Goal: Information Seeking & Learning: Check status

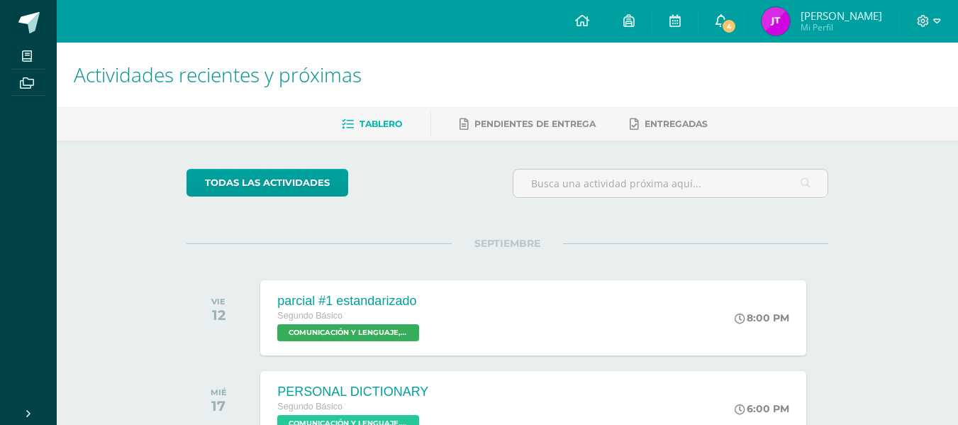
click at [723, 20] on span "4" at bounding box center [729, 26] width 16 height 16
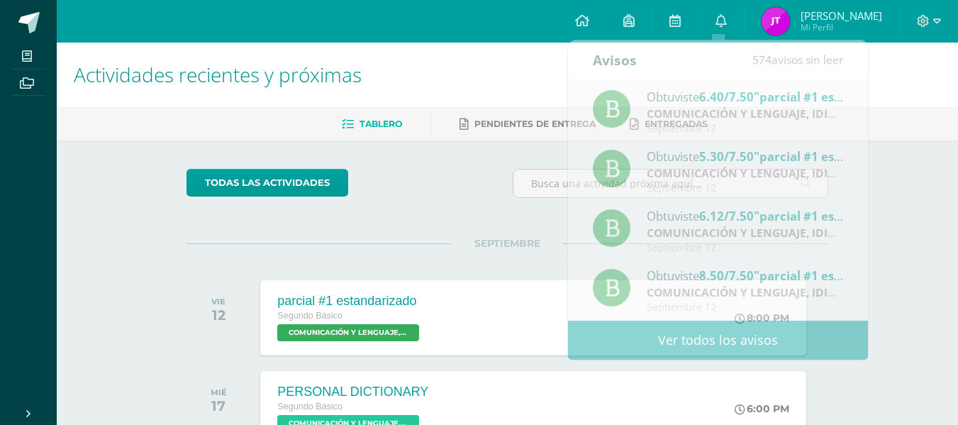
click at [801, 28] on span "Mi Perfil" at bounding box center [842, 27] width 82 height 12
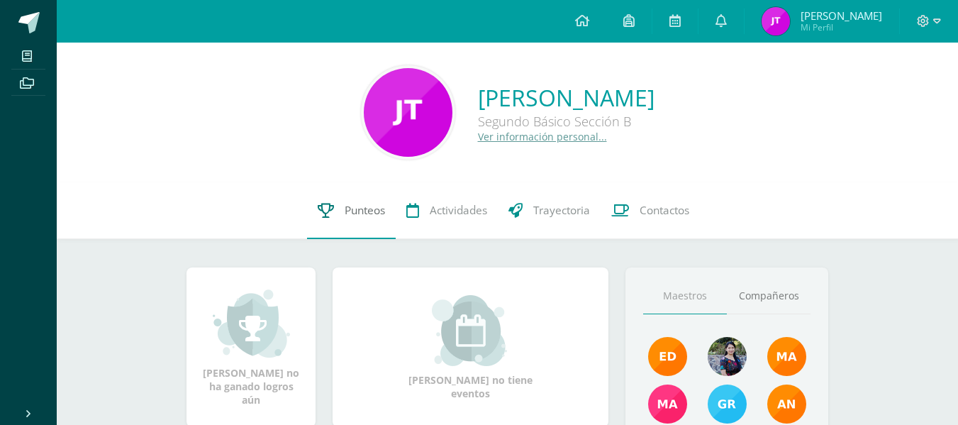
click at [360, 231] on link "Punteos" at bounding box center [351, 210] width 89 height 57
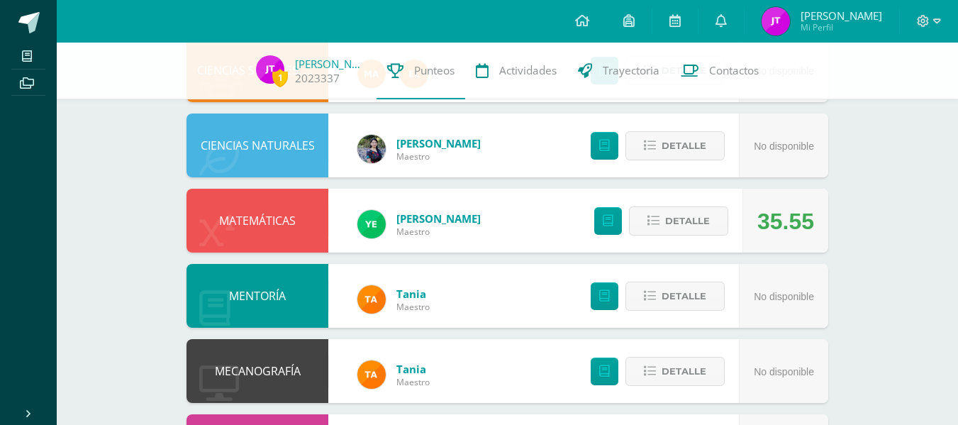
scroll to position [713, 0]
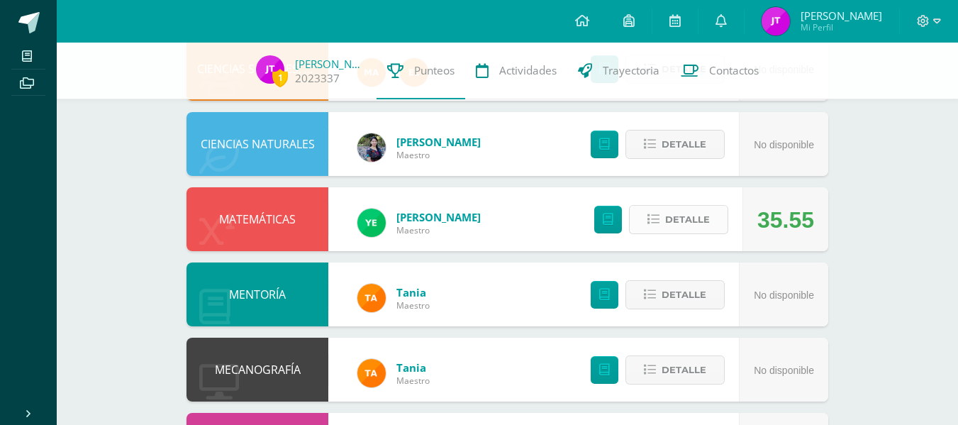
click at [697, 222] on span "Detalle" at bounding box center [687, 219] width 45 height 26
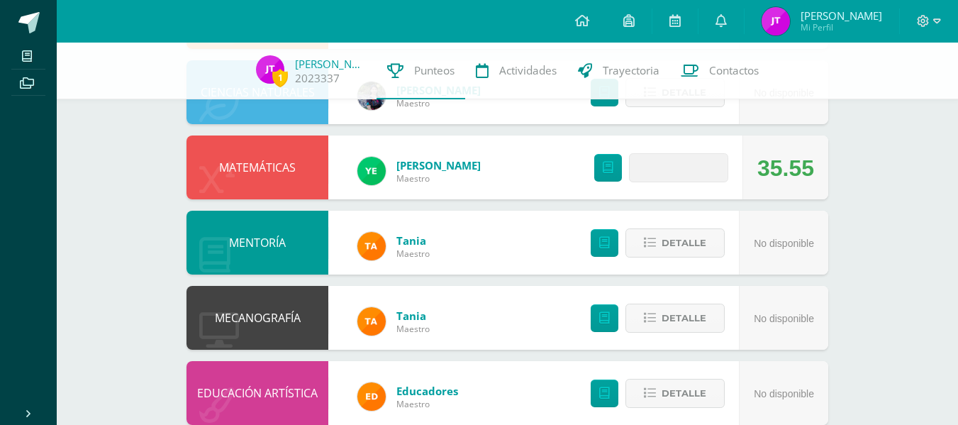
scroll to position [793, 0]
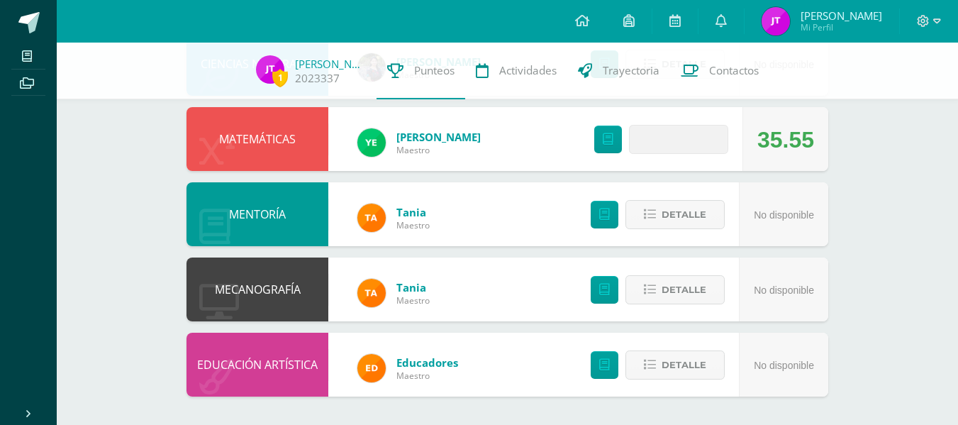
click at [672, 155] on div "Detalle" at bounding box center [658, 139] width 170 height 64
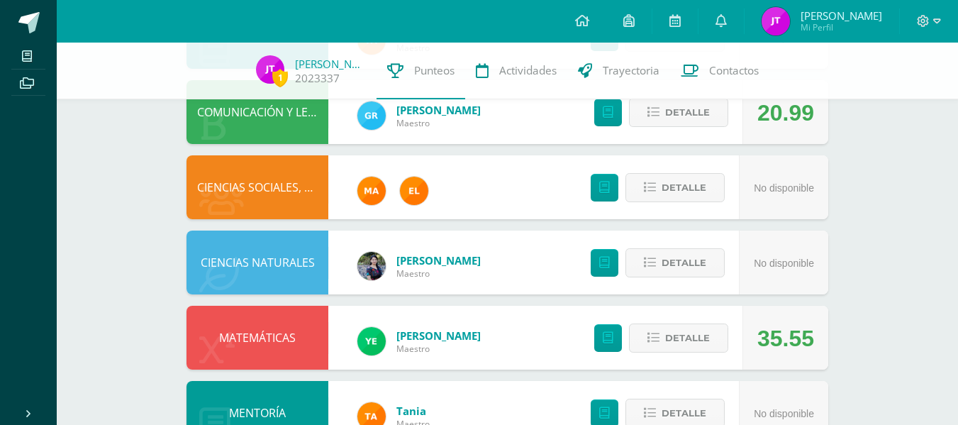
scroll to position [793, 0]
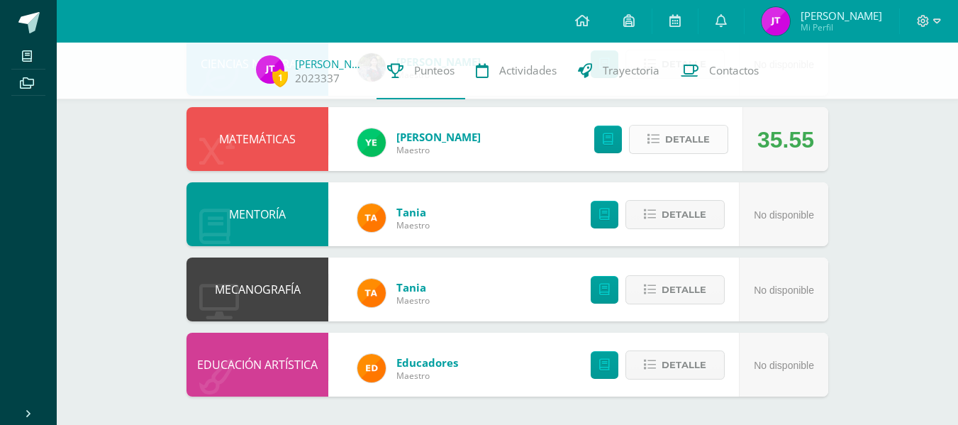
click at [704, 142] on span "Detalle" at bounding box center [687, 139] width 45 height 26
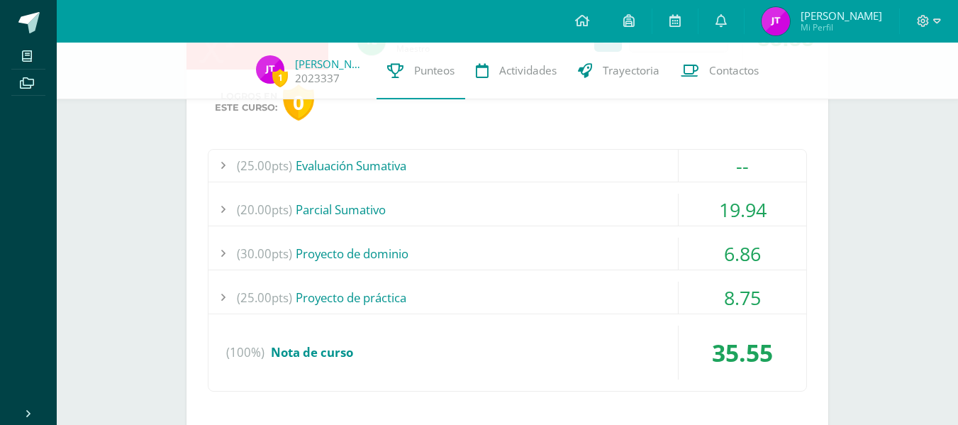
scroll to position [904, 0]
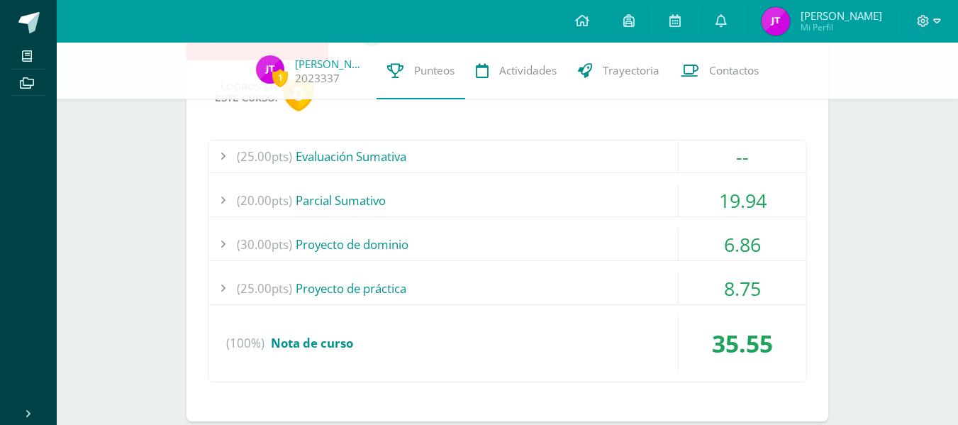
click at [335, 184] on div "(20.00pts) [GEOGRAPHIC_DATA]" at bounding box center [508, 200] width 598 height 32
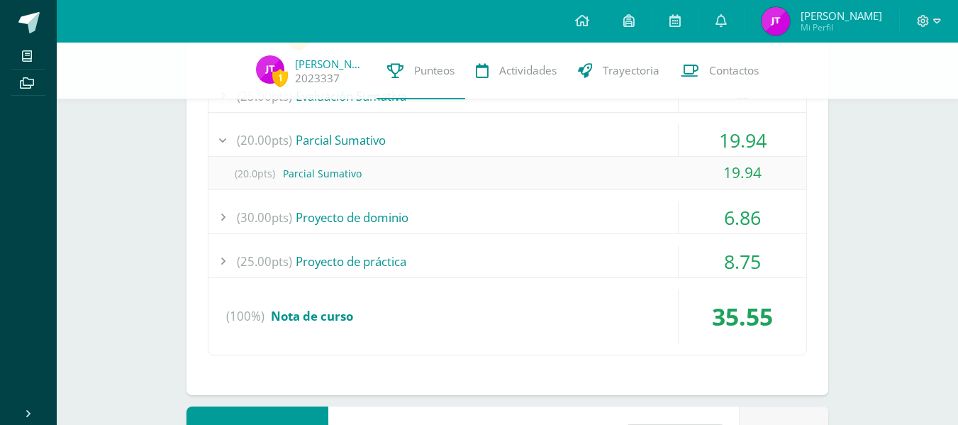
scroll to position [990, 0]
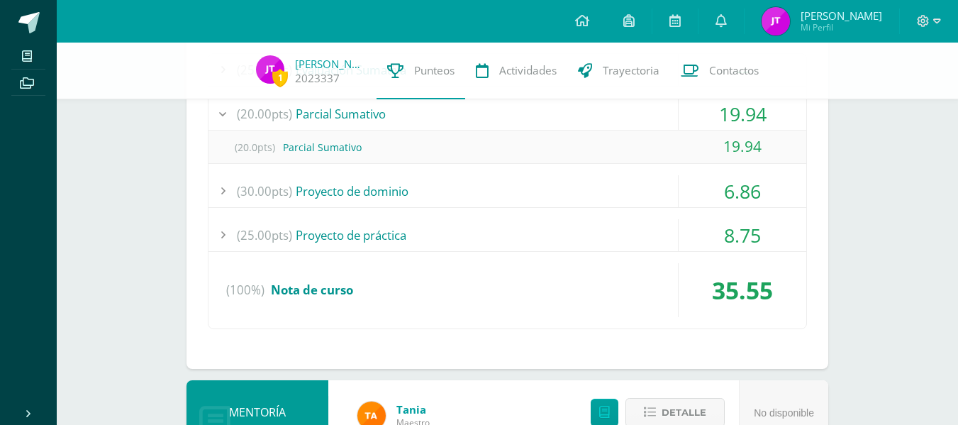
click at [348, 118] on div "(20.00pts) [GEOGRAPHIC_DATA]" at bounding box center [508, 114] width 598 height 32
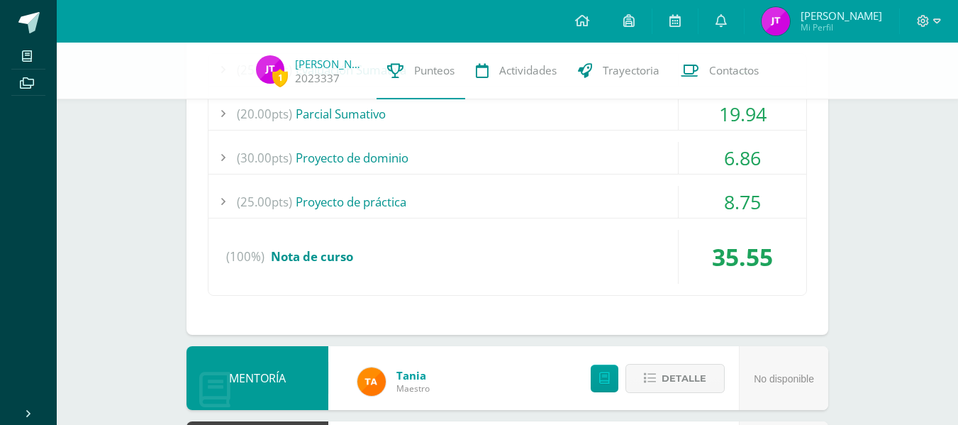
click at [343, 154] on div "(30.00pts) Proyecto de dominio" at bounding box center [508, 158] width 598 height 32
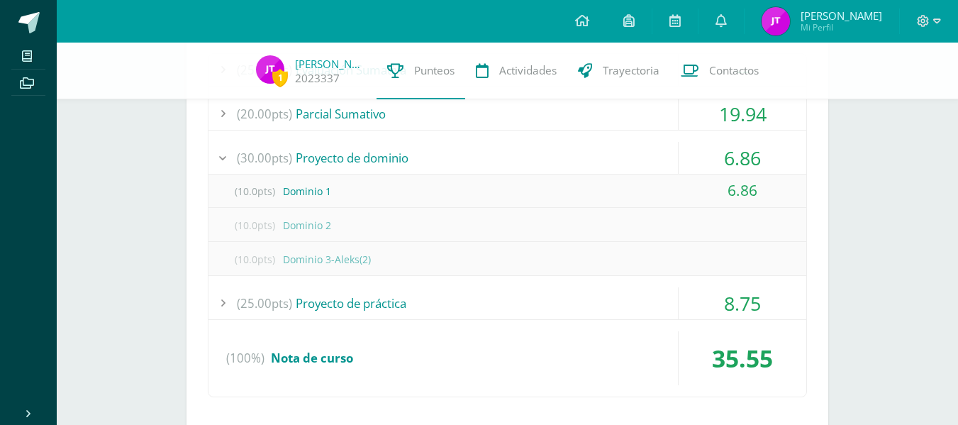
click at [343, 154] on div "(30.00pts) Proyecto de dominio" at bounding box center [508, 158] width 598 height 32
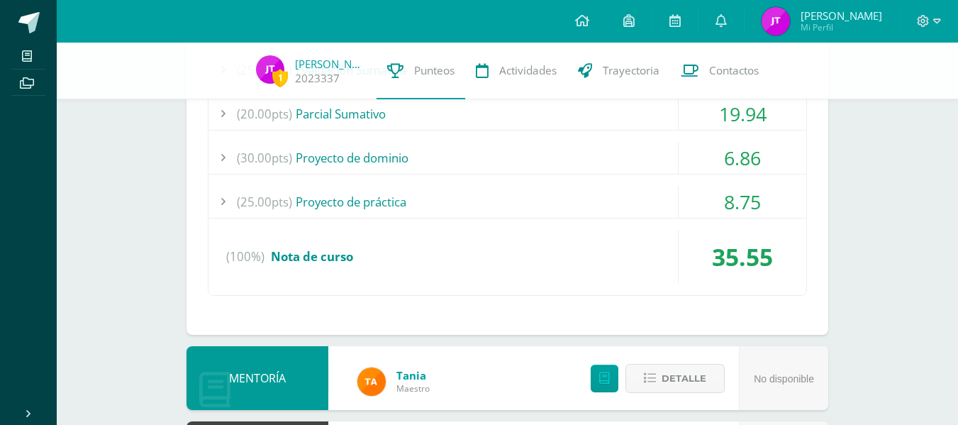
click at [333, 198] on div "(25.00pts) Proyecto de práctica" at bounding box center [508, 202] width 598 height 32
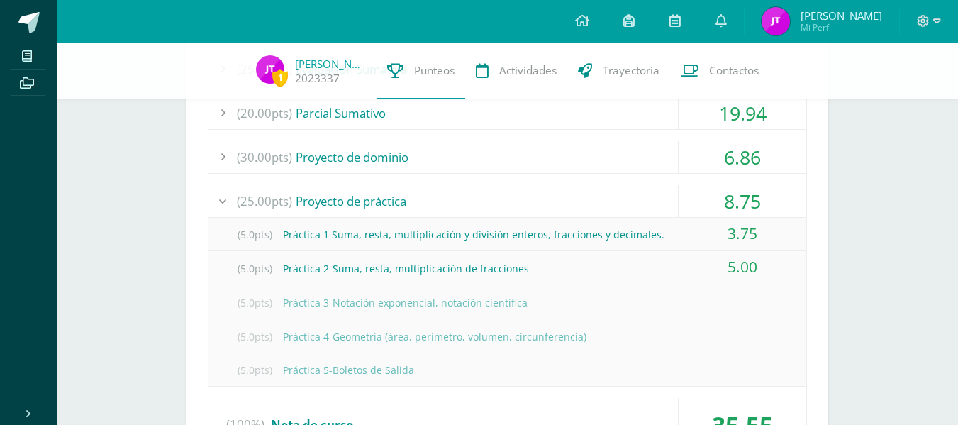
click at [333, 198] on div "(25.00pts) Proyecto de práctica" at bounding box center [508, 201] width 598 height 32
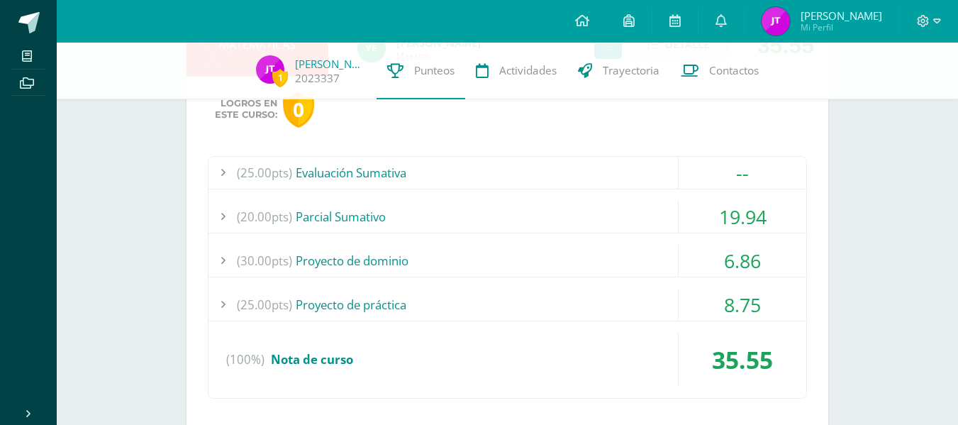
scroll to position [849, 0]
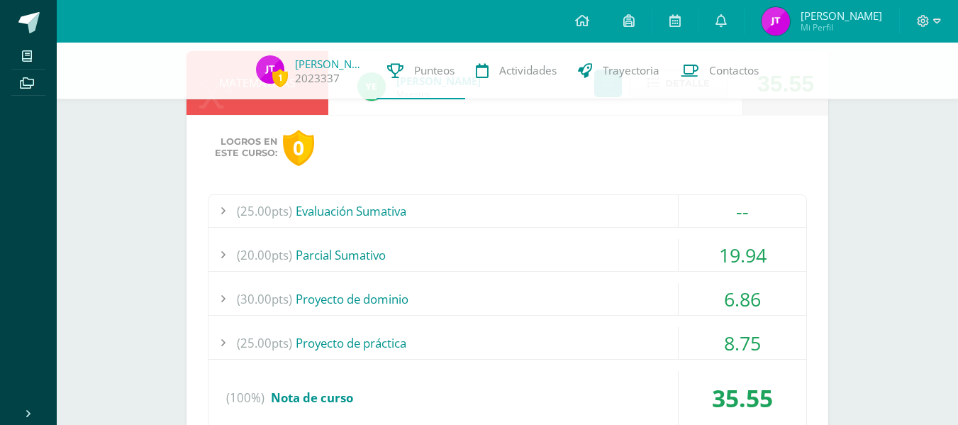
click at [333, 198] on div "(25.00pts) Evaluación Sumativa" at bounding box center [508, 211] width 598 height 32
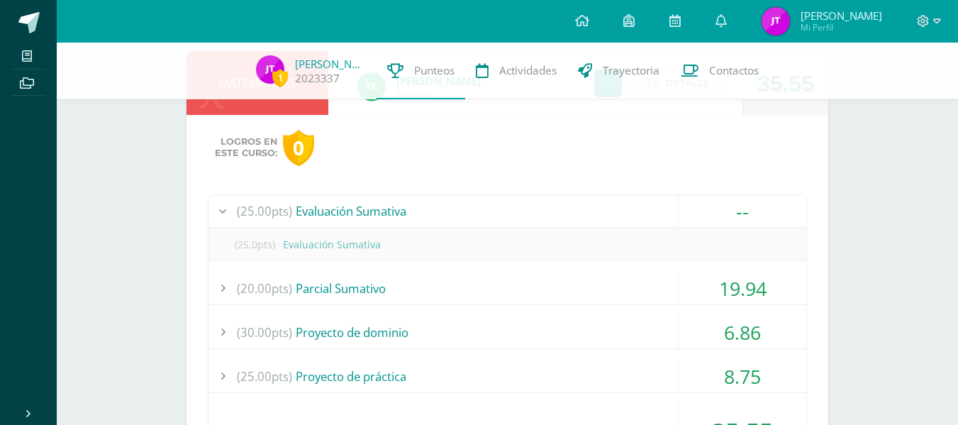
click at [333, 198] on div "(25.00pts) Evaluación Sumativa" at bounding box center [508, 211] width 598 height 32
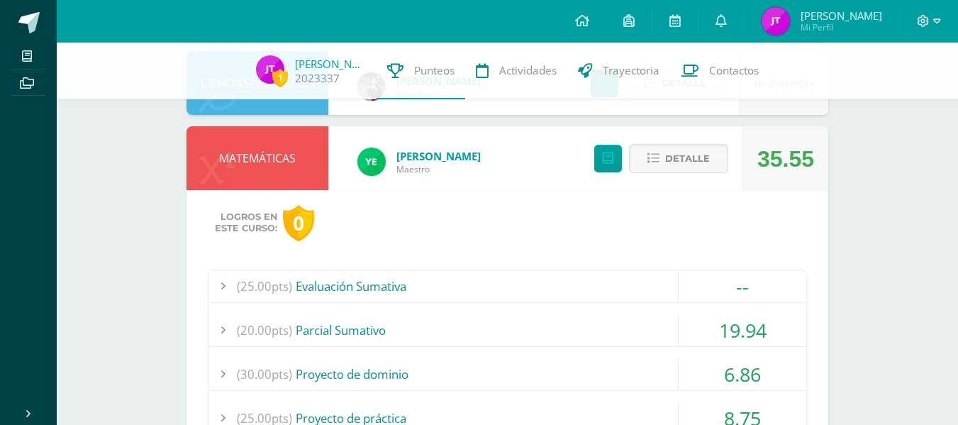
scroll to position [772, 0]
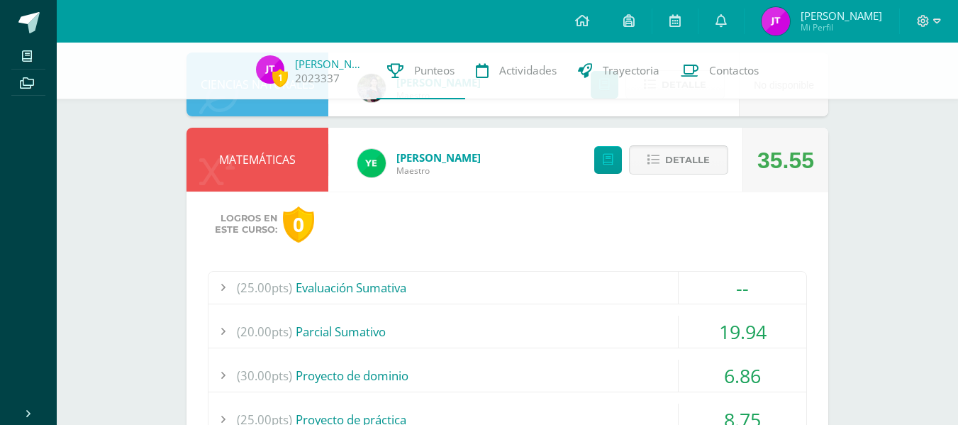
click at [670, 150] on span "Detalle" at bounding box center [687, 160] width 45 height 26
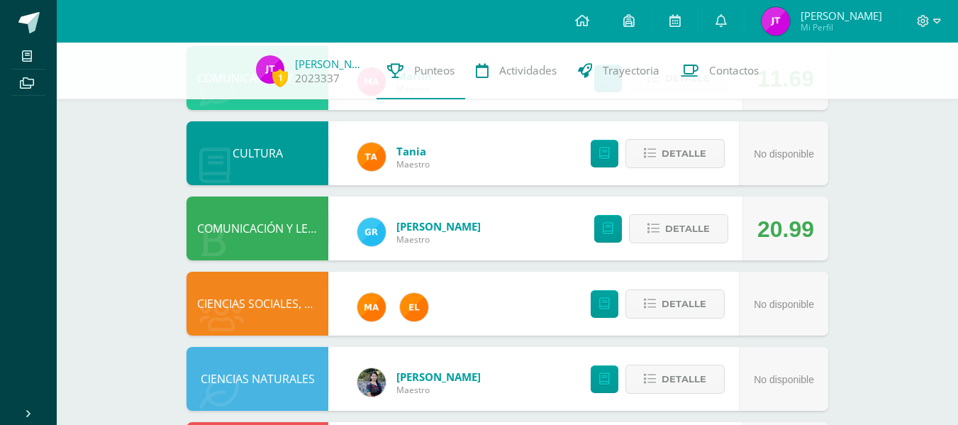
scroll to position [477, 0]
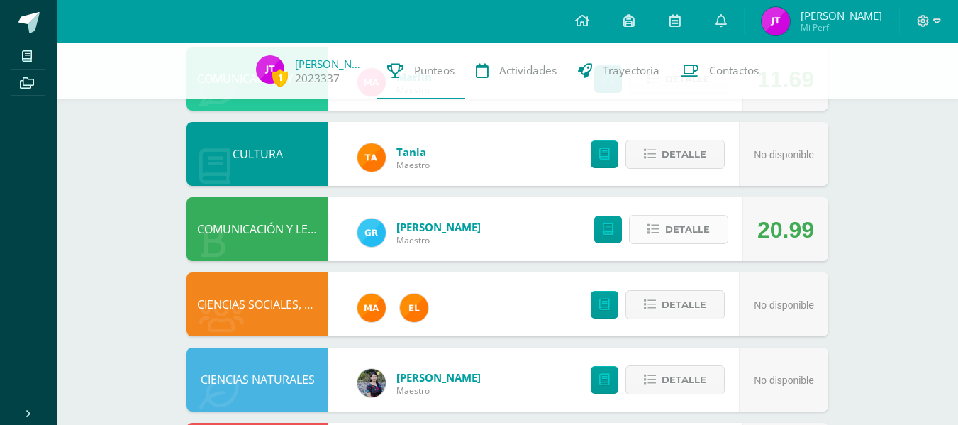
click at [684, 219] on span "Detalle" at bounding box center [687, 229] width 45 height 26
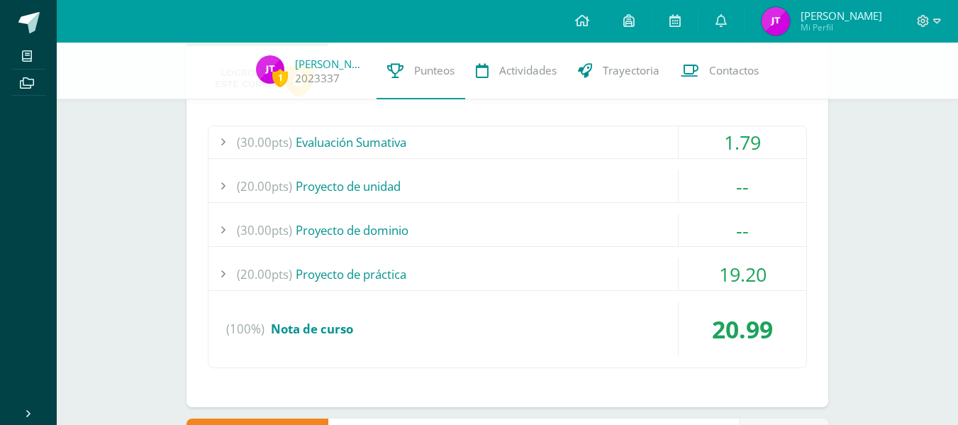
scroll to position [659, 0]
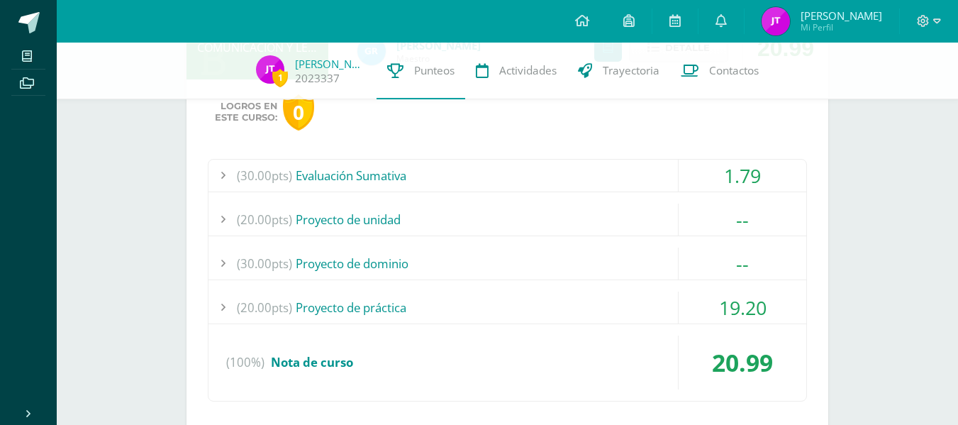
click at [523, 178] on div "(30.00pts) Evaluación Sumativa" at bounding box center [508, 176] width 598 height 32
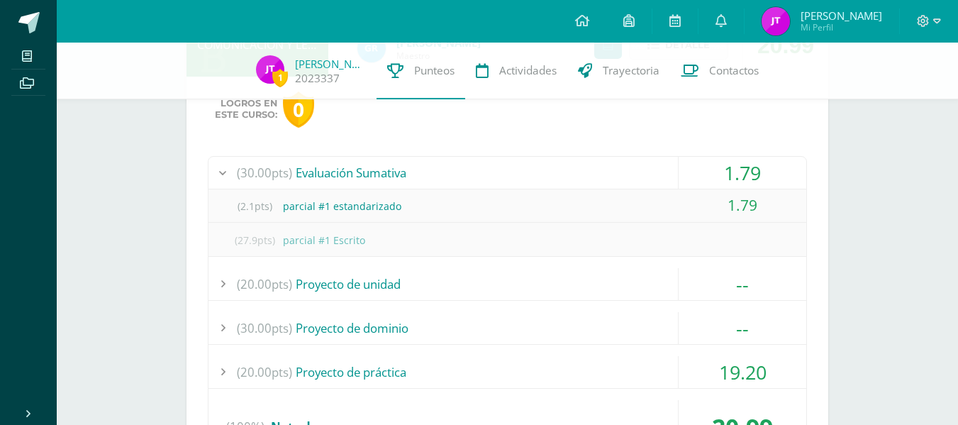
scroll to position [662, 0]
click at [522, 171] on div "(30.00pts) Evaluación Sumativa" at bounding box center [508, 172] width 598 height 32
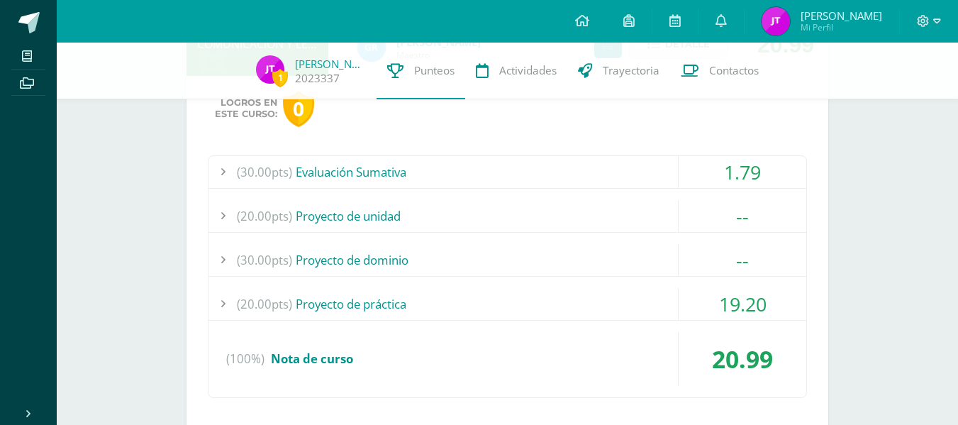
click at [484, 296] on div "(20.00pts) Proyecto de práctica" at bounding box center [508, 304] width 598 height 32
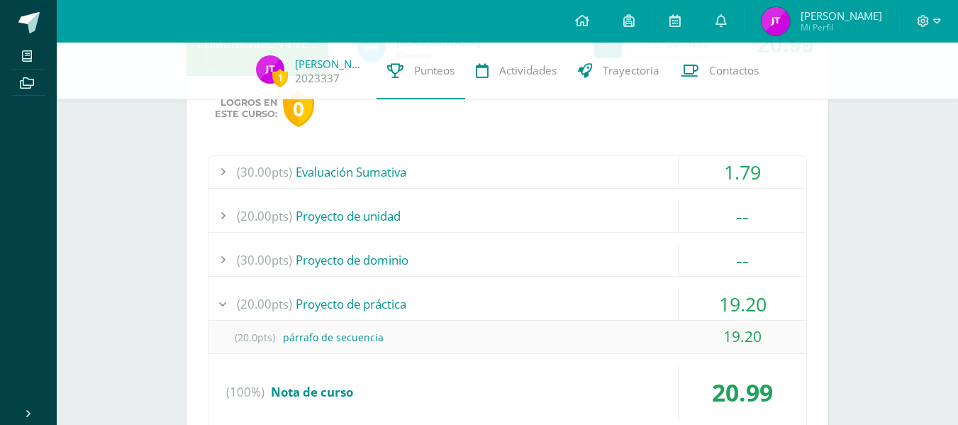
click at [484, 296] on div "(20.00pts) Proyecto de práctica" at bounding box center [508, 304] width 598 height 32
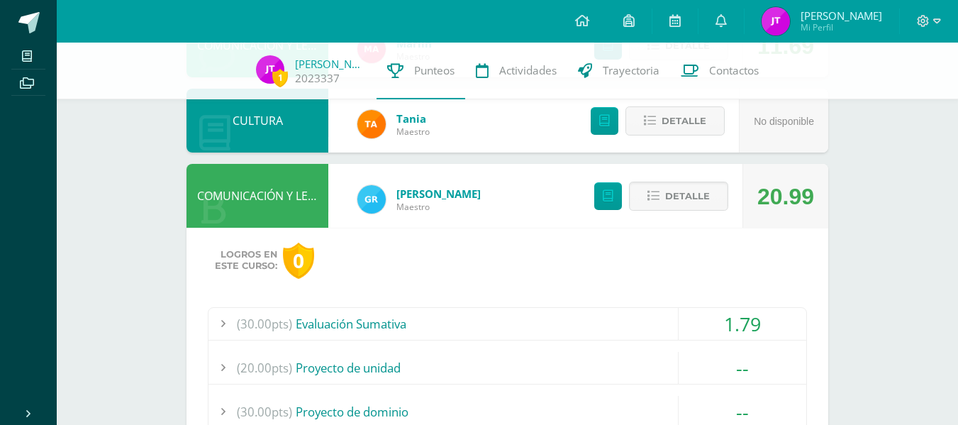
scroll to position [478, 0]
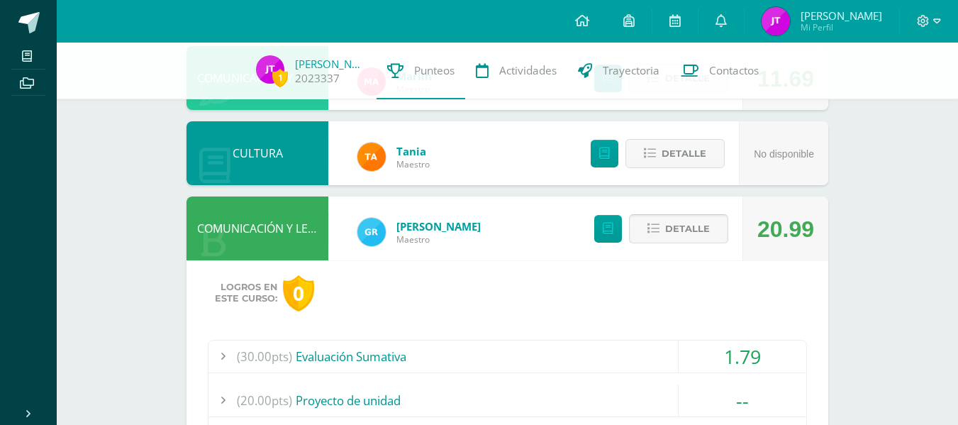
click at [684, 235] on span "Detalle" at bounding box center [687, 229] width 45 height 26
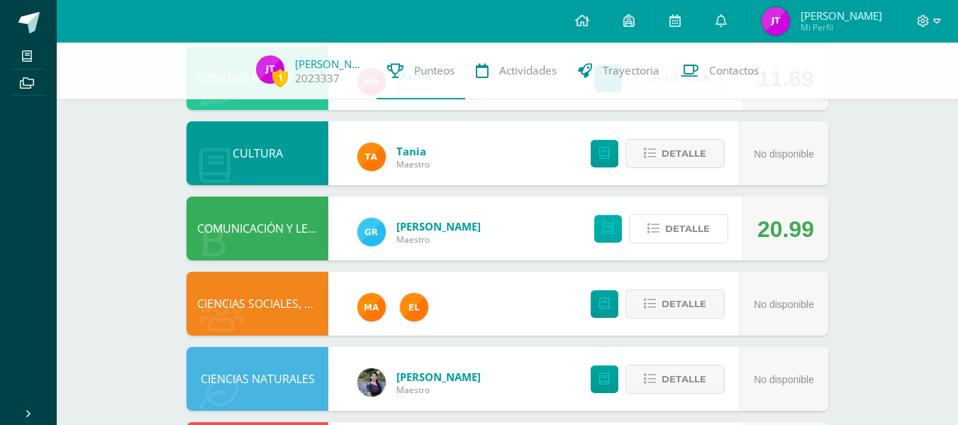
scroll to position [340, 0]
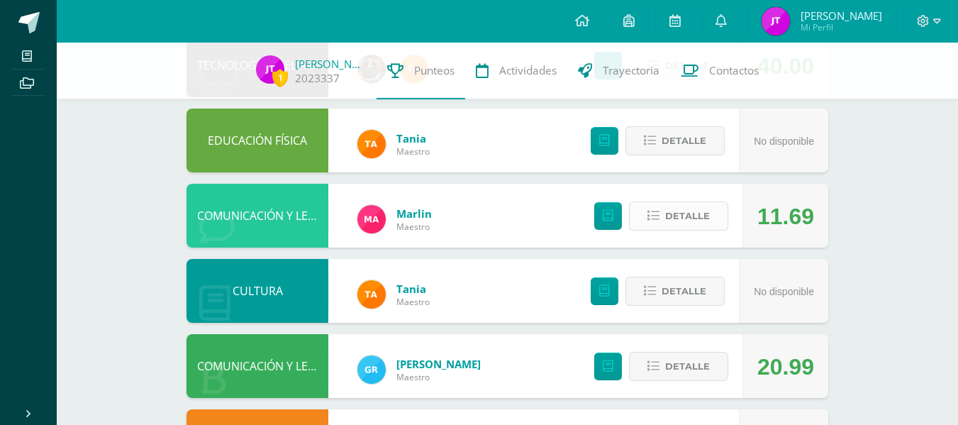
click at [697, 216] on span "Detalle" at bounding box center [687, 216] width 45 height 26
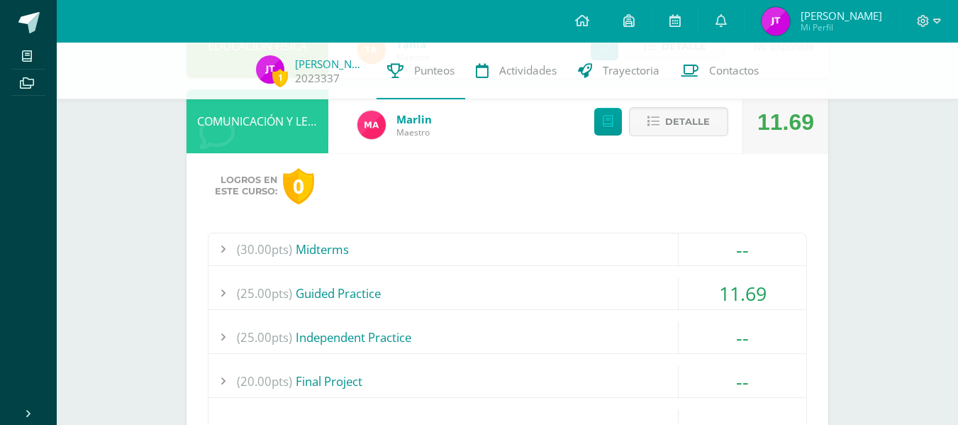
scroll to position [435, 0]
click at [544, 284] on div "(25.00pts) Guided Practice" at bounding box center [508, 293] width 598 height 32
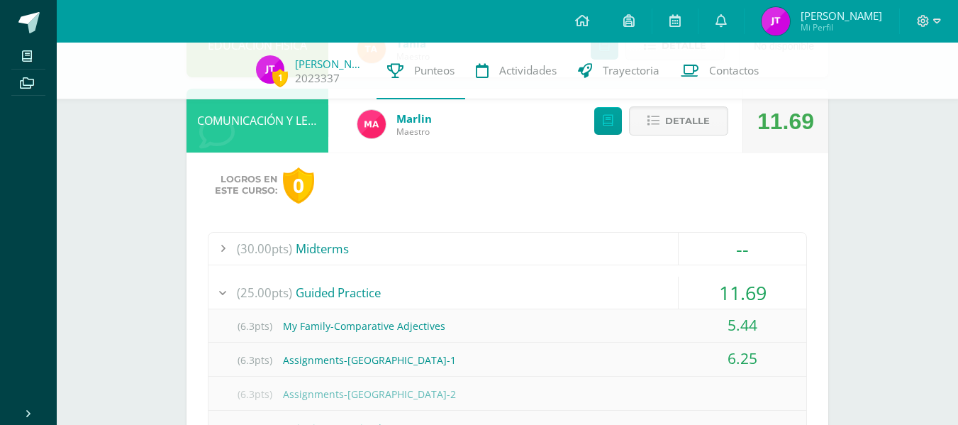
click at [544, 284] on div "(25.00pts) Guided Practice" at bounding box center [508, 293] width 598 height 32
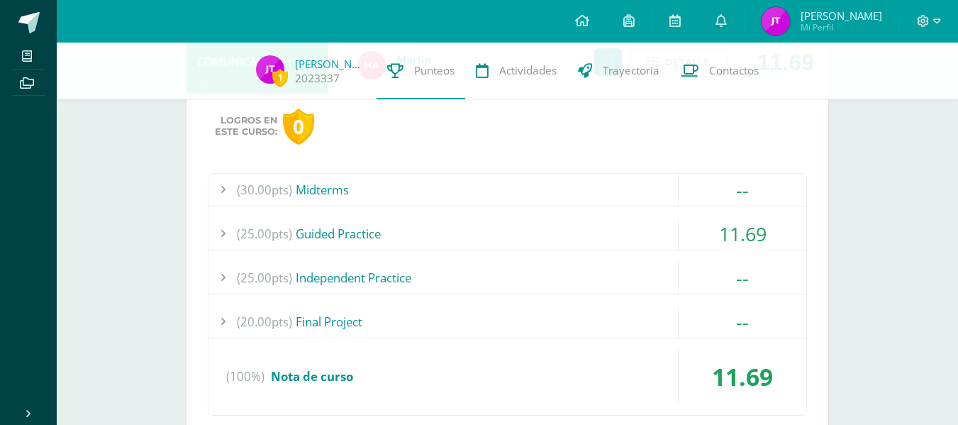
scroll to position [497, 0]
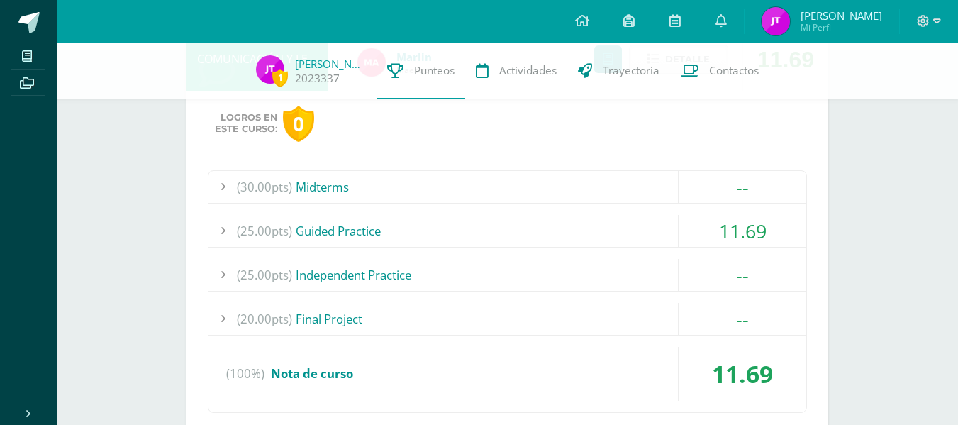
click at [528, 211] on div "(30.00pts) Midterms -- (15.0pts) Writing, speaking and listening. (15.0pts) Wri…" at bounding box center [507, 291] width 599 height 243
click at [511, 227] on div "(25.00pts) Guided Practice" at bounding box center [508, 231] width 598 height 32
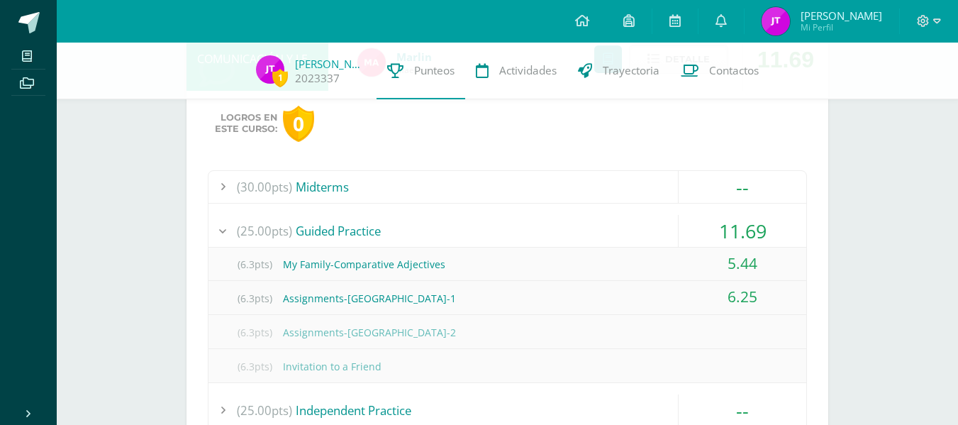
click at [511, 227] on div "(25.00pts) Guided Practice" at bounding box center [508, 231] width 598 height 32
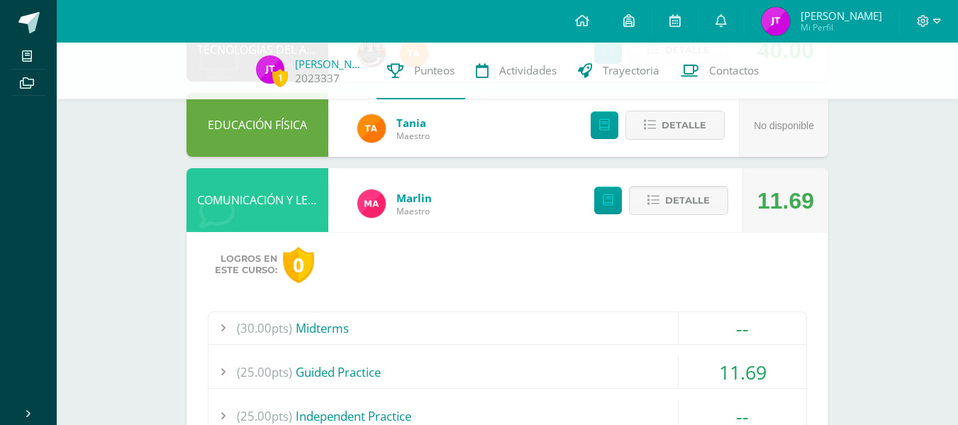
scroll to position [362, 0]
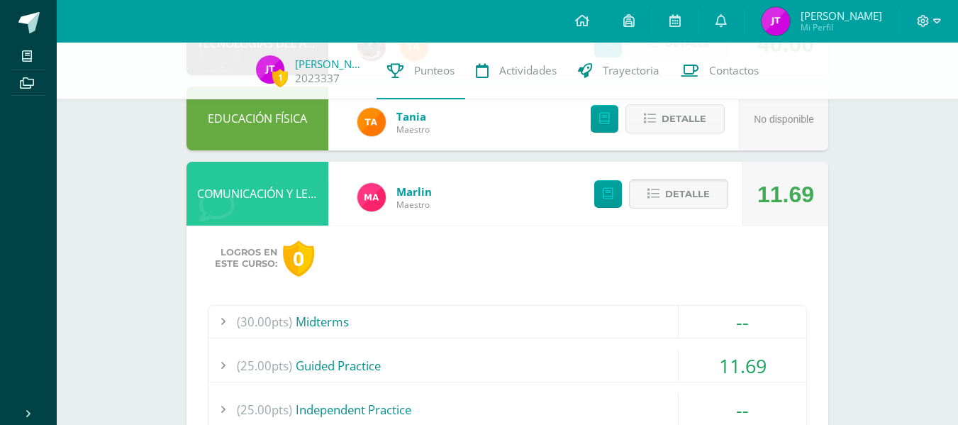
click at [683, 194] on span "Detalle" at bounding box center [687, 194] width 45 height 26
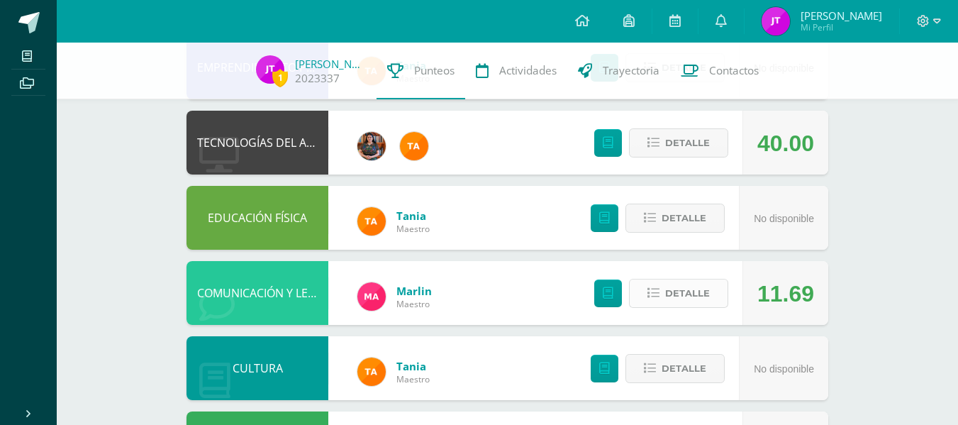
scroll to position [262, 0]
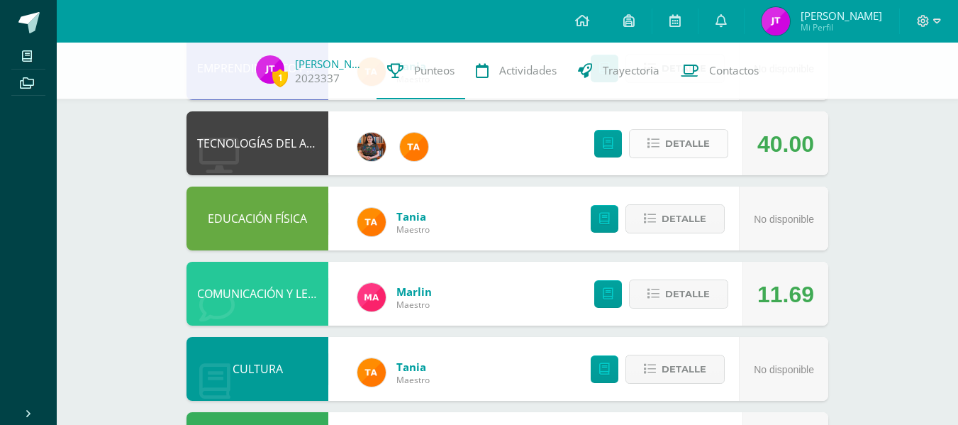
click at [667, 148] on span "Detalle" at bounding box center [687, 144] width 45 height 26
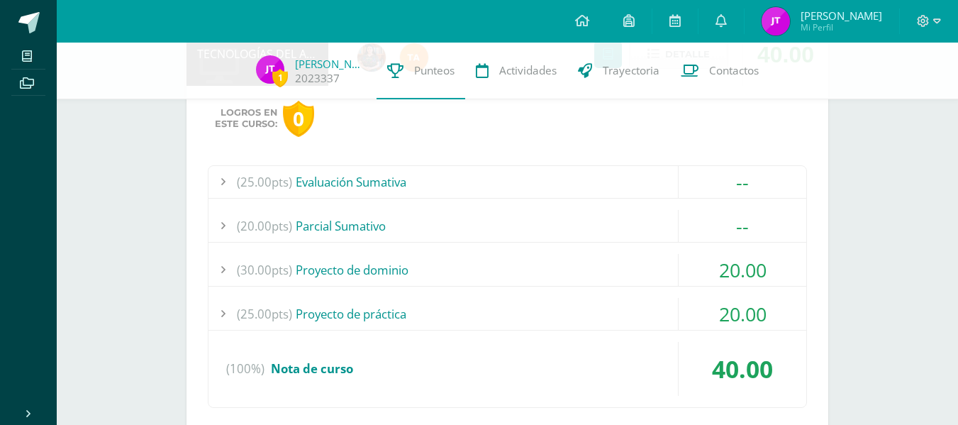
scroll to position [353, 0]
click at [611, 270] on div "(30.00pts) Proyecto de dominio" at bounding box center [508, 269] width 598 height 32
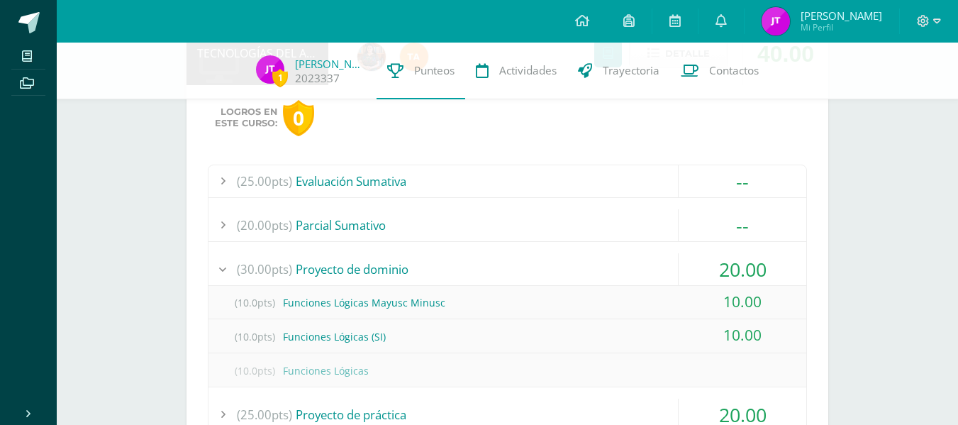
click at [611, 270] on div "(30.00pts) Proyecto de dominio" at bounding box center [508, 269] width 598 height 32
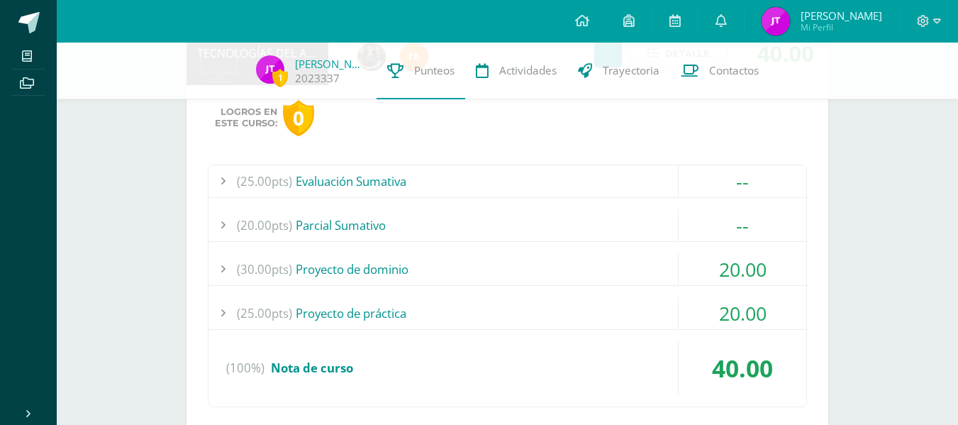
click at [534, 194] on div "(25.00pts) Evaluación Sumativa" at bounding box center [508, 181] width 598 height 32
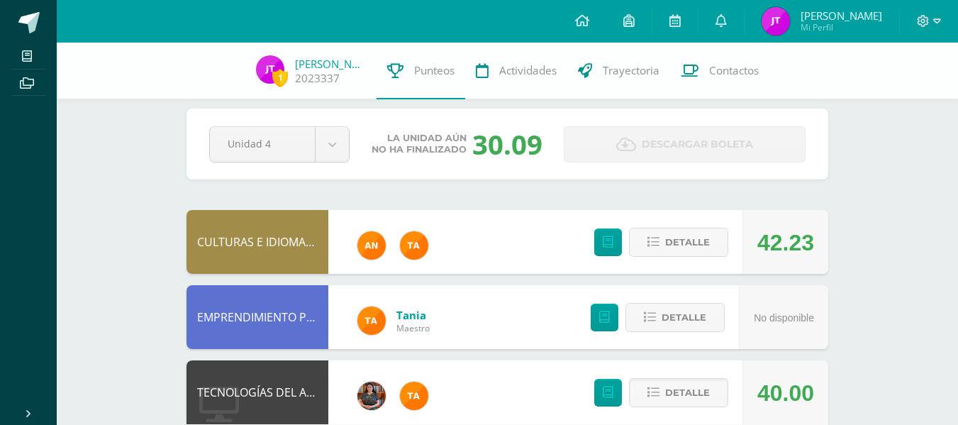
scroll to position [6, 0]
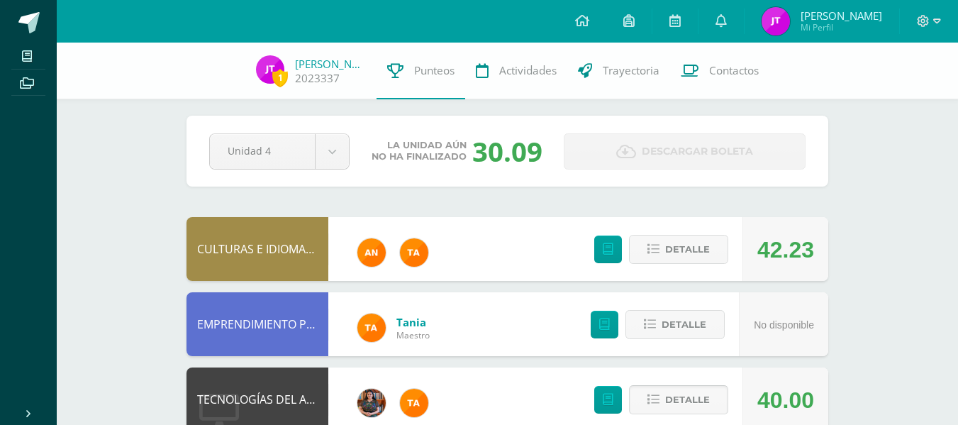
click at [650, 395] on icon at bounding box center [654, 400] width 12 height 12
click at [696, 403] on span "Detalle" at bounding box center [687, 400] width 45 height 26
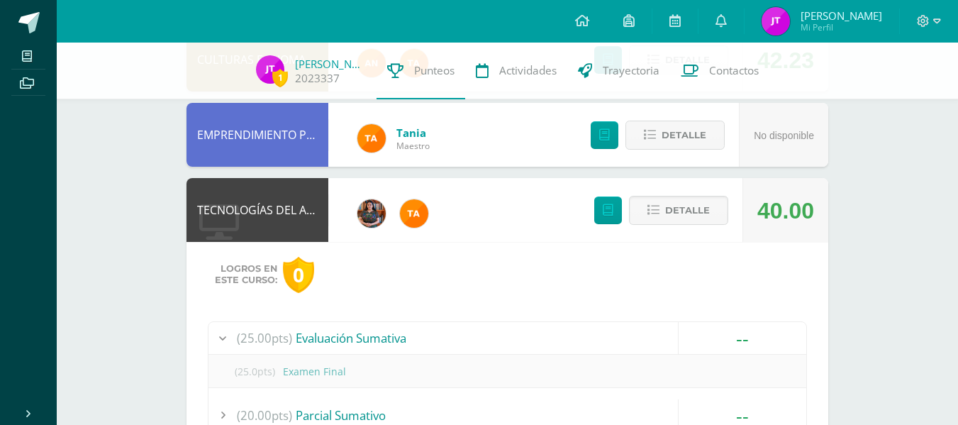
scroll to position [197, 0]
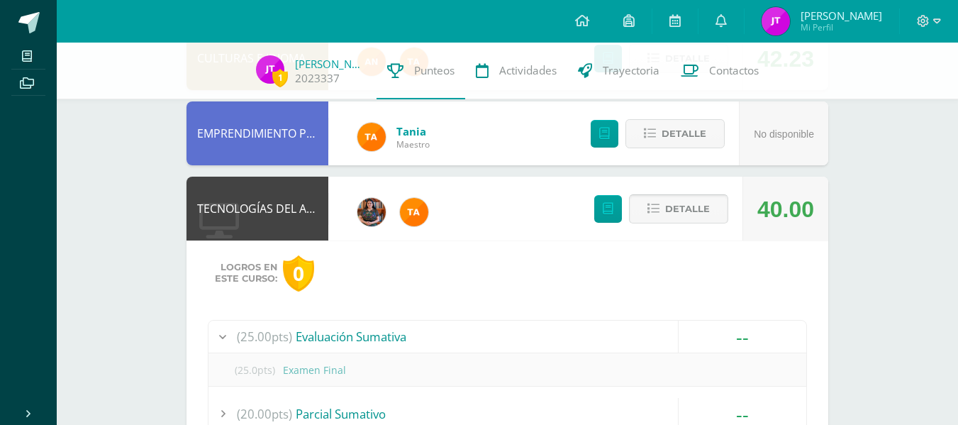
drag, startPoint x: 672, startPoint y: 229, endPoint x: 672, endPoint y: 219, distance: 9.9
click at [672, 219] on div "Detalle" at bounding box center [658, 209] width 170 height 64
click at [672, 219] on span "Detalle" at bounding box center [687, 209] width 45 height 26
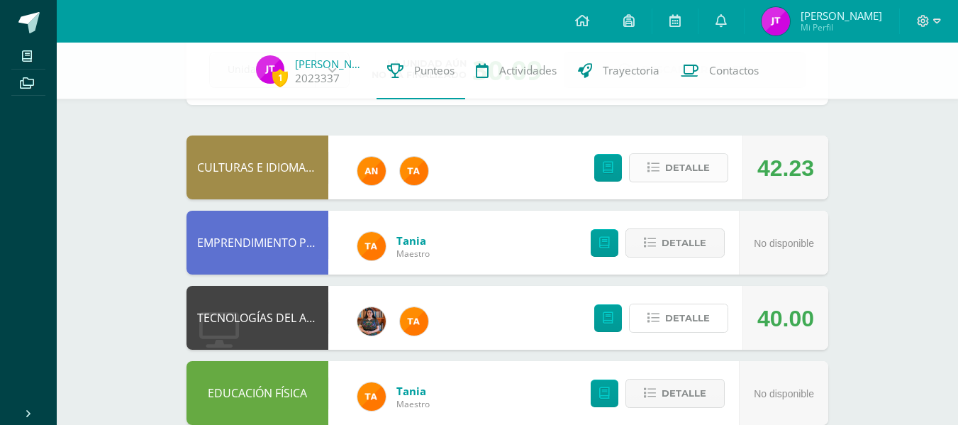
scroll to position [87, 0]
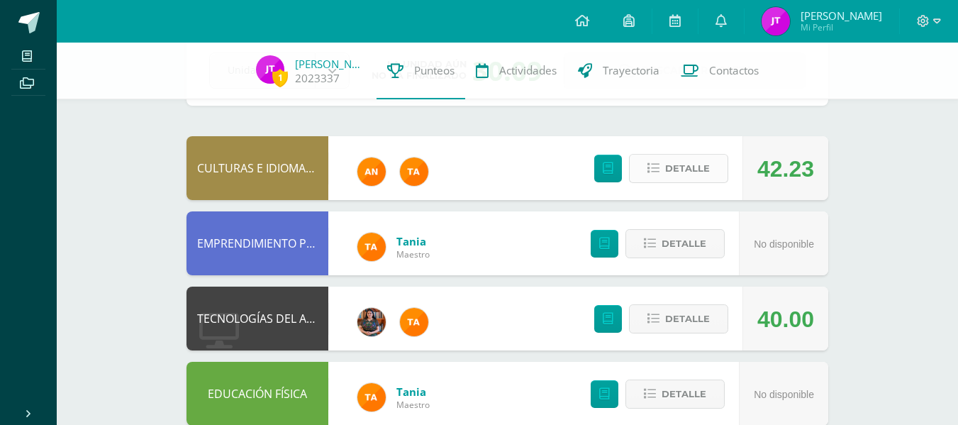
click at [726, 164] on button "Detalle" at bounding box center [678, 168] width 99 height 29
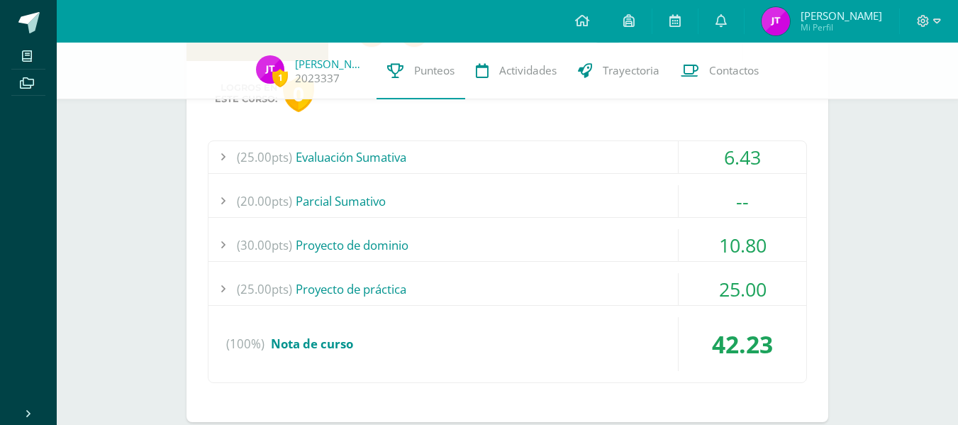
scroll to position [227, 0]
click at [476, 213] on div "(20.00pts) [GEOGRAPHIC_DATA]" at bounding box center [508, 200] width 598 height 32
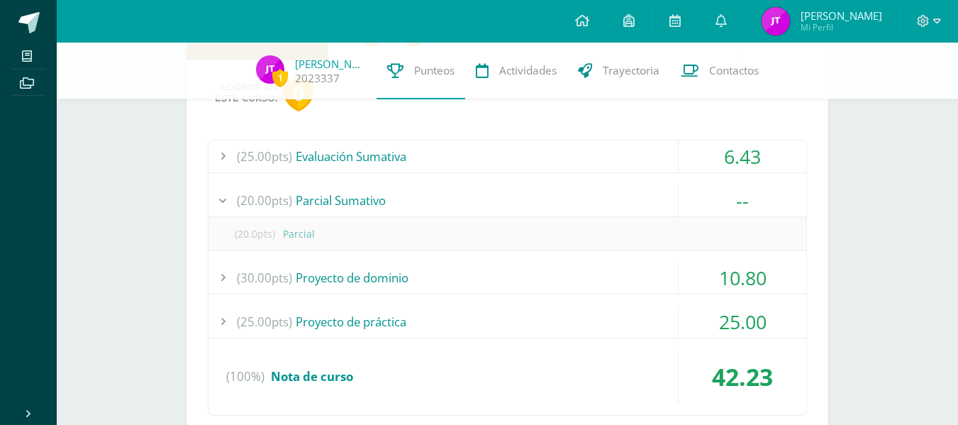
click at [479, 264] on div "(30.00pts) Proyecto de dominio" at bounding box center [508, 278] width 598 height 32
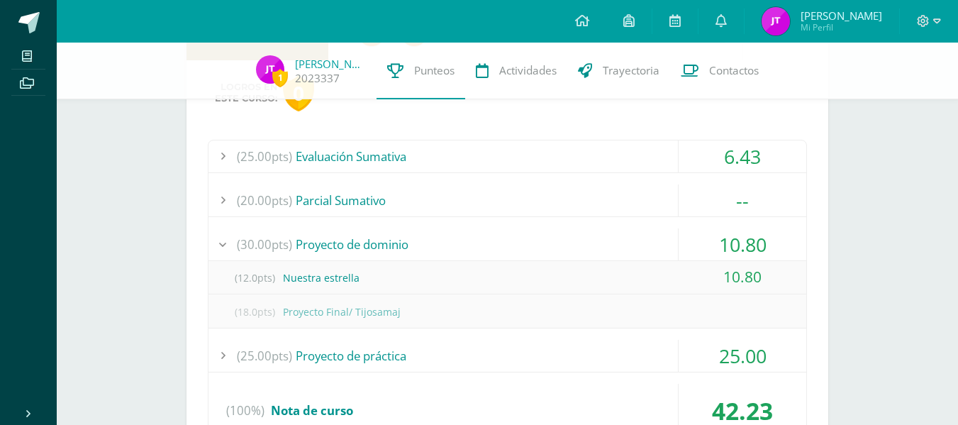
click at [475, 252] on div "(30.00pts) Proyecto de dominio" at bounding box center [508, 244] width 598 height 32
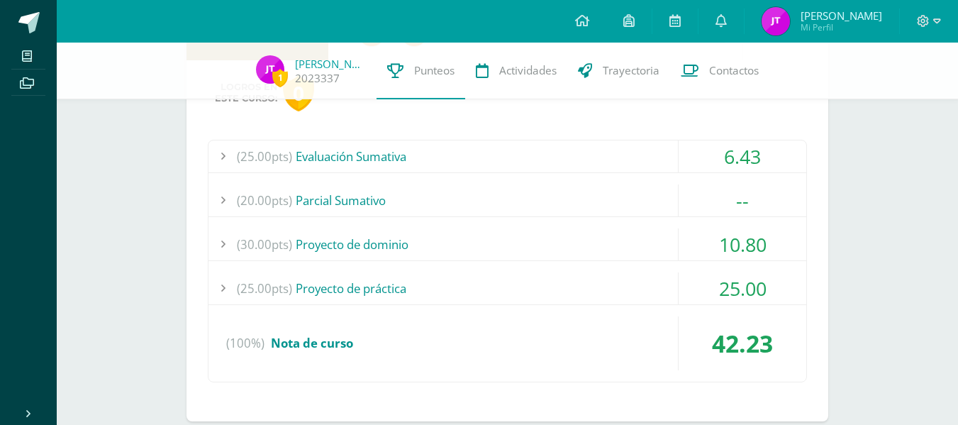
click at [470, 274] on div "(25.00pts) Proyecto de práctica" at bounding box center [508, 288] width 598 height 32
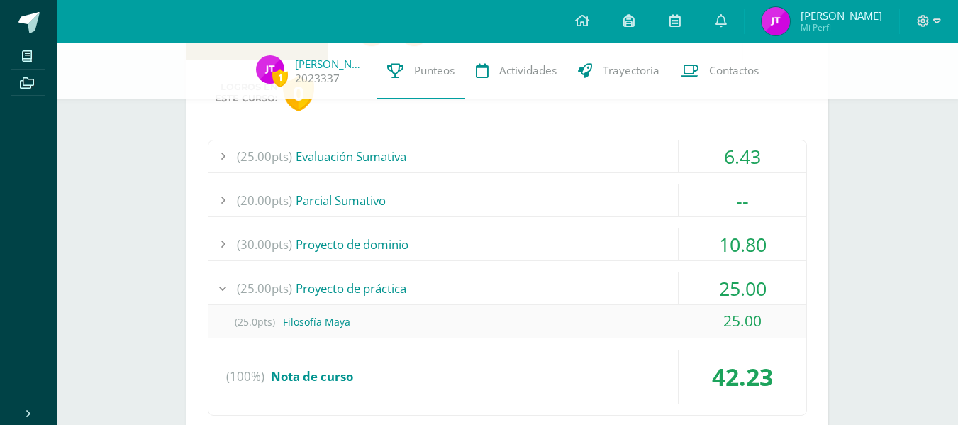
click at [470, 274] on div "(25.00pts) Proyecto de práctica" at bounding box center [508, 288] width 598 height 32
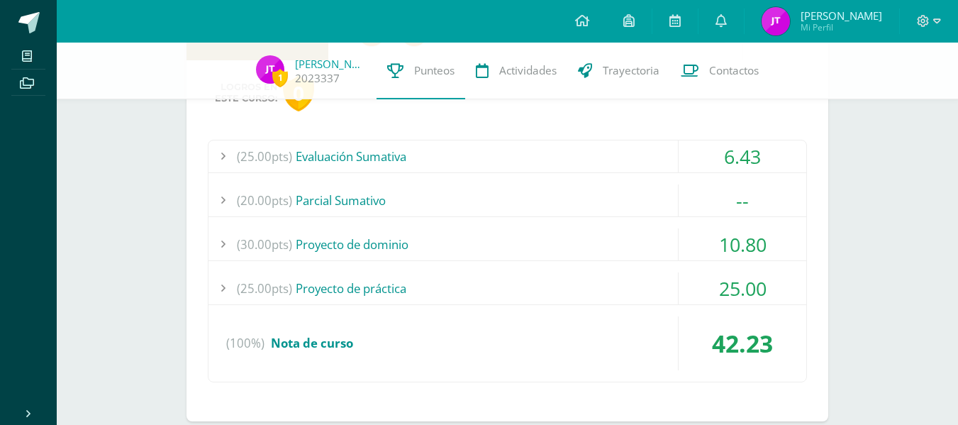
click at [457, 164] on div "(25.00pts) Evaluación Sumativa" at bounding box center [508, 156] width 598 height 32
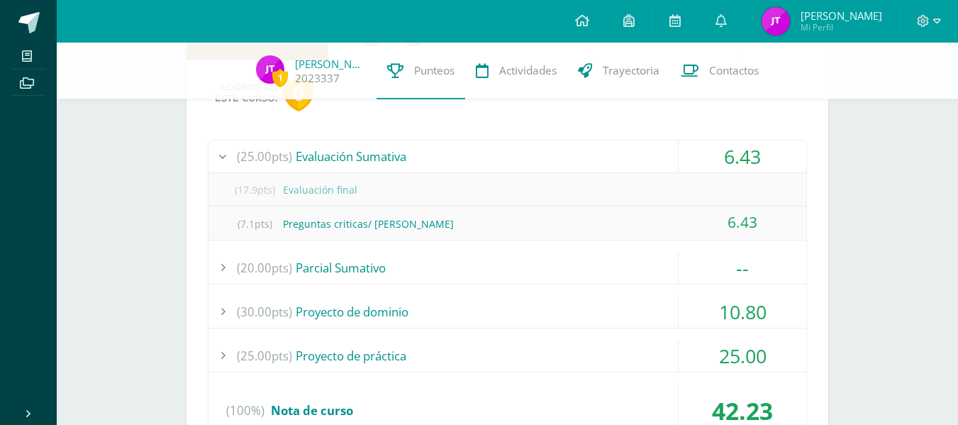
click at [457, 164] on div "(25.00pts) Evaluación Sumativa" at bounding box center [508, 156] width 598 height 32
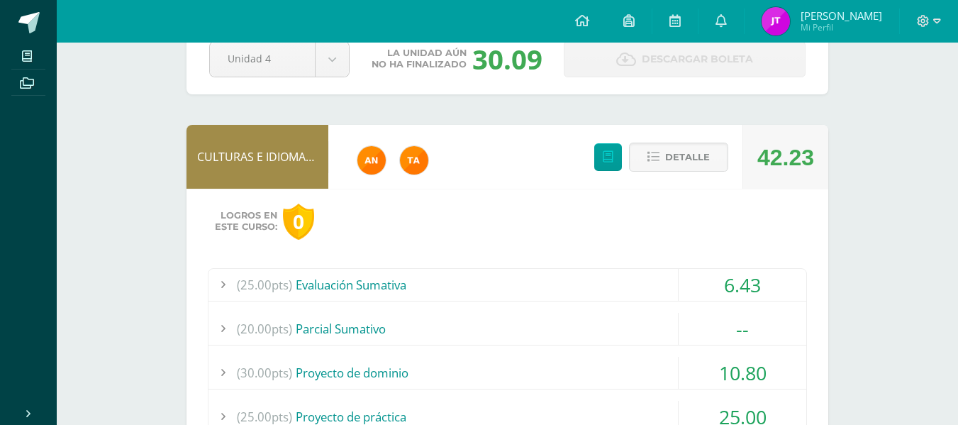
scroll to position [0, 0]
